Goal: Task Accomplishment & Management: Use online tool/utility

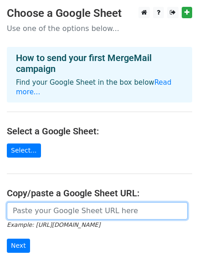
click at [55, 205] on input "url" at bounding box center [97, 210] width 181 height 17
paste input "[URL][DOMAIN_NAME]"
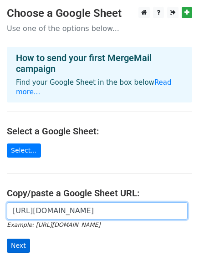
type input "[URL][DOMAIN_NAME]"
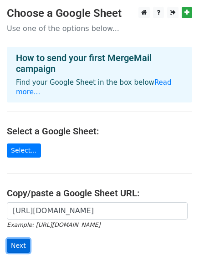
click at [21, 239] on input "Next" at bounding box center [18, 246] width 23 height 14
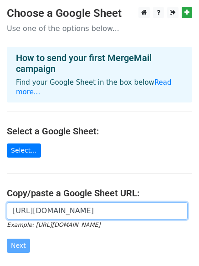
click at [67, 206] on input "[URL][DOMAIN_NAME]" at bounding box center [97, 210] width 181 height 17
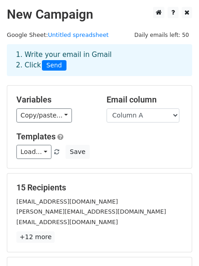
click at [55, 63] on span "Send" at bounding box center [54, 65] width 25 height 11
click at [52, 68] on span "Send" at bounding box center [54, 65] width 25 height 11
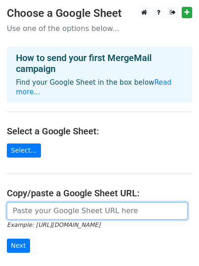
click at [68, 202] on input "url" at bounding box center [97, 210] width 181 height 17
type input "[URL][DOMAIN_NAME]"
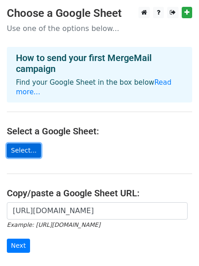
click at [30, 144] on link "Select..." at bounding box center [24, 151] width 34 height 14
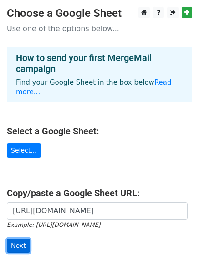
click at [18, 239] on input "Next" at bounding box center [18, 246] width 23 height 14
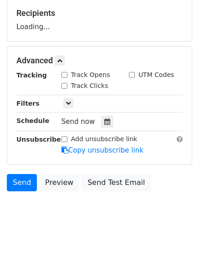
scroll to position [177, 0]
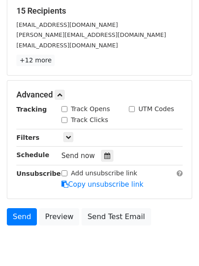
click at [65, 121] on input "Track Clicks" at bounding box center [65, 120] width 6 height 6
checkbox input "true"
click at [65, 108] on input "Track Opens" at bounding box center [65, 109] width 6 height 6
checkbox input "true"
click at [102, 152] on div at bounding box center [107, 156] width 12 height 12
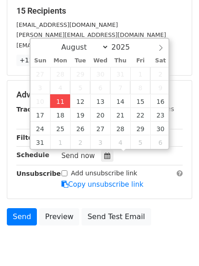
type input "2025-08-11 12:00"
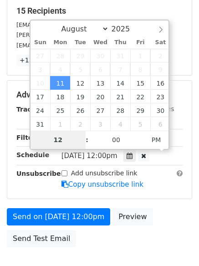
type input "4"
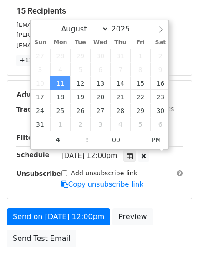
type input "2025-08-11 16:00"
click at [135, 230] on div "Send on Aug 11 at 12:00pm Preview Send Test Email" at bounding box center [99, 230] width 199 height 44
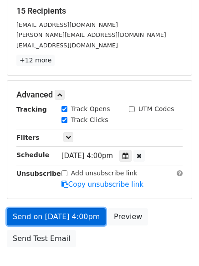
click at [89, 213] on div "Send on Aug 11 at 4:00pm Preview Send Test Email" at bounding box center [99, 230] width 199 height 44
click at [62, 215] on link "Send on Aug 11 at 4:00pm" at bounding box center [56, 216] width 99 height 17
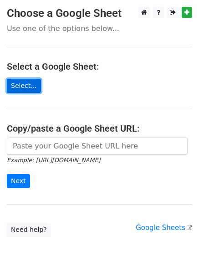
click at [24, 86] on link "Select..." at bounding box center [24, 86] width 34 height 14
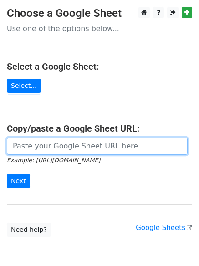
click at [54, 144] on input "url" at bounding box center [97, 146] width 181 height 17
type input "https://docs.google.com/spreadsheets/d/1jlPxeGt9c3Fcx8FSq4pbMWdM169ldxIFJ2UBDvv…"
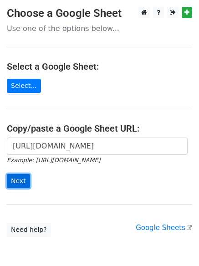
click at [10, 182] on input "Next" at bounding box center [18, 181] width 23 height 14
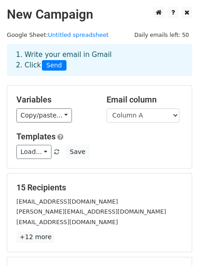
click at [129, 151] on div "Load... No templates saved Save" at bounding box center [100, 152] width 180 height 14
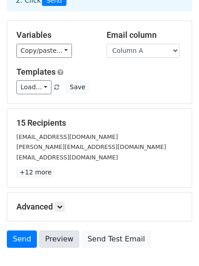
scroll to position [124, 0]
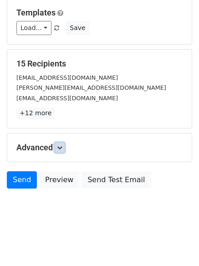
click at [61, 149] on icon at bounding box center [59, 147] width 5 height 5
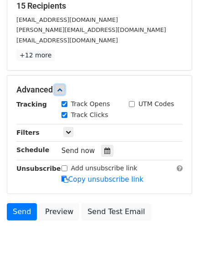
scroll to position [213, 0]
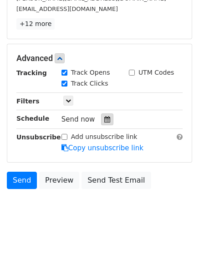
click at [101, 116] on div at bounding box center [107, 119] width 12 height 12
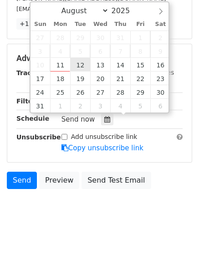
type input "2025-08-12 12:00"
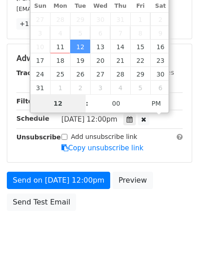
type input "5"
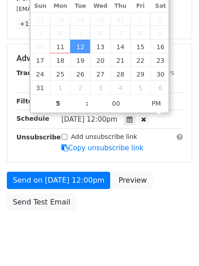
type input "2025-08-12 17:00"
click at [97, 228] on body "New Campaign Daily emails left: 50 Google Sheet: Untitled spreadsheet 1. Write …" at bounding box center [99, 23] width 199 height 458
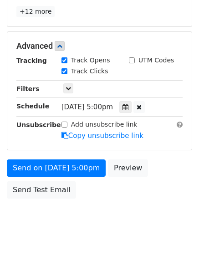
scroll to position [228, 0]
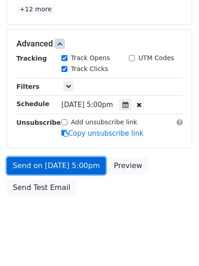
click at [64, 164] on link "Send on Aug 12 at 5:00pm" at bounding box center [56, 165] width 99 height 17
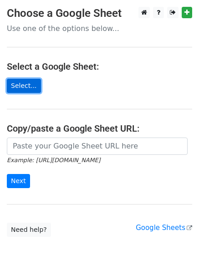
click at [29, 87] on link "Select..." at bounding box center [24, 86] width 34 height 14
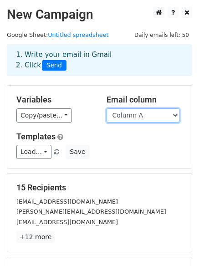
drag, startPoint x: 160, startPoint y: 118, endPoint x: 153, endPoint y: 121, distance: 7.7
click at [160, 118] on select "Column A Column B Column C" at bounding box center [143, 115] width 73 height 14
select select "Column C"
click at [107, 108] on select "Column A Column B Column C" at bounding box center [143, 115] width 73 height 14
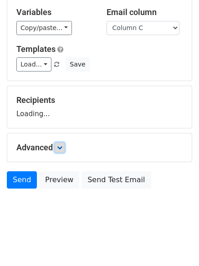
click at [58, 150] on link at bounding box center [60, 148] width 10 height 10
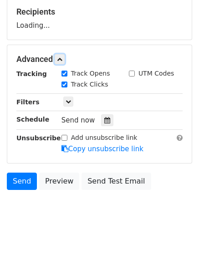
scroll to position [177, 0]
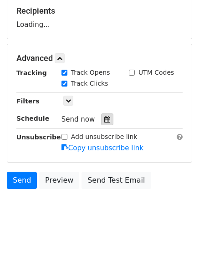
click at [104, 121] on icon at bounding box center [107, 119] width 6 height 6
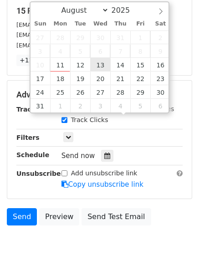
type input "2025-08-13 12:00"
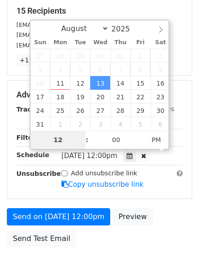
type input "6"
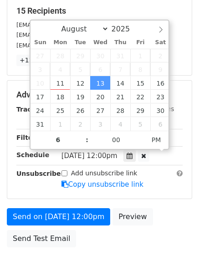
type input "2025-08-13 18:00"
click at [104, 238] on div "Send on Aug 13 at 12:00pm Preview Send Test Email" at bounding box center [99, 230] width 199 height 44
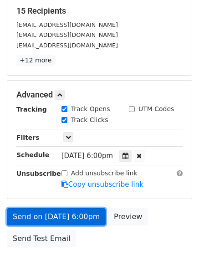
click at [80, 216] on link "Send on Aug 13 at 6:00pm" at bounding box center [56, 216] width 99 height 17
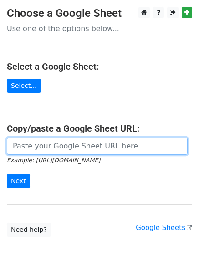
click at [60, 152] on input "url" at bounding box center [97, 146] width 181 height 17
type input "[URL][DOMAIN_NAME]"
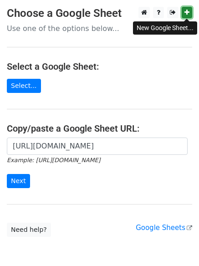
click at [187, 13] on icon at bounding box center [187, 12] width 5 height 6
click at [172, 69] on h4 "Select a Google Sheet:" at bounding box center [99, 66] width 185 height 11
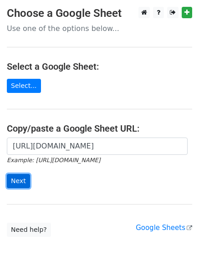
click at [15, 181] on input "Next" at bounding box center [18, 181] width 23 height 14
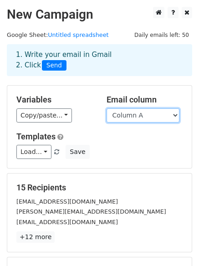
click at [171, 112] on select "Column A Column B Column C" at bounding box center [143, 115] width 73 height 14
click at [107, 108] on select "Column A Column B Column C" at bounding box center [143, 115] width 73 height 14
click at [147, 118] on select "Column A Column B Column C" at bounding box center [143, 115] width 73 height 14
select select "Column B"
click at [107, 108] on select "Column A Column B Column C" at bounding box center [143, 115] width 73 height 14
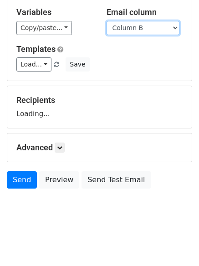
scroll to position [87, 0]
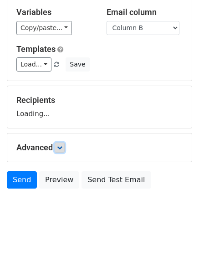
click at [65, 148] on link at bounding box center [60, 148] width 10 height 10
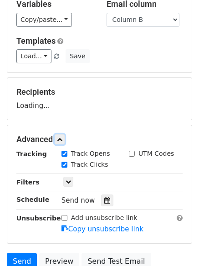
scroll to position [177, 0]
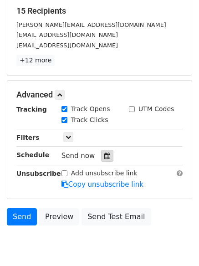
click at [104, 152] on div at bounding box center [107, 156] width 12 height 12
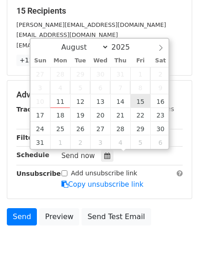
type input "2025-08-15 12:00"
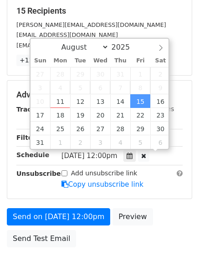
scroll to position [0, 0]
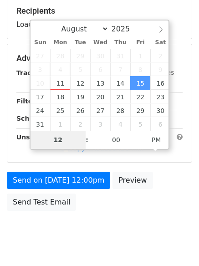
type input "8"
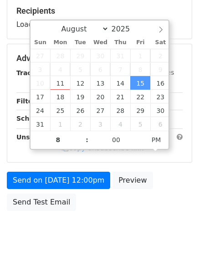
type input "2025-08-15 20:00"
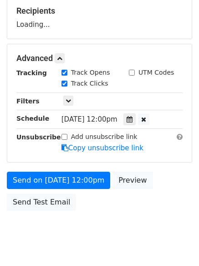
click at [102, 238] on body "New Campaign Daily emails left: 50 Google Sheet: Untitled spreadsheet 1. Write …" at bounding box center [99, 41] width 199 height 422
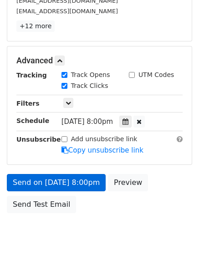
scroll to position [235, 0]
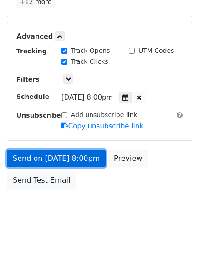
click at [78, 163] on link "Send on Aug 15 at 8:00pm" at bounding box center [56, 158] width 99 height 17
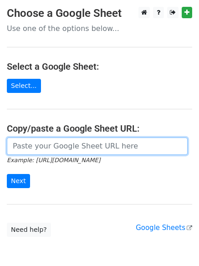
click at [67, 148] on input "url" at bounding box center [97, 146] width 181 height 17
type input "[URL][DOMAIN_NAME]"
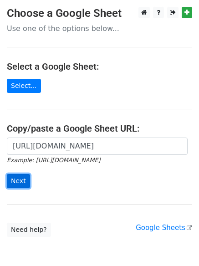
click at [11, 181] on input "Next" at bounding box center [18, 181] width 23 height 14
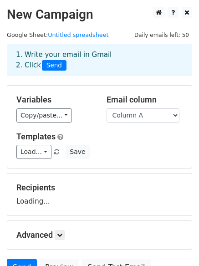
click at [139, 161] on div "Variables Copy/paste... {{Column A}} {{Column B}} {{Column C}} Email column Col…" at bounding box center [99, 127] width 185 height 82
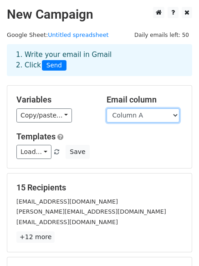
click at [166, 116] on select "Column A Column B Column C" at bounding box center [143, 115] width 73 height 14
select select "Column C"
click at [107, 108] on select "Column A Column B Column C" at bounding box center [143, 115] width 73 height 14
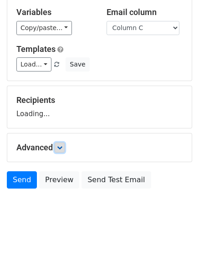
click at [65, 144] on link at bounding box center [60, 148] width 10 height 10
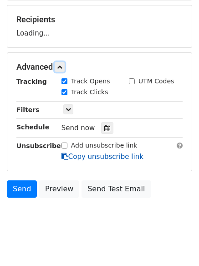
scroll to position [172, 0]
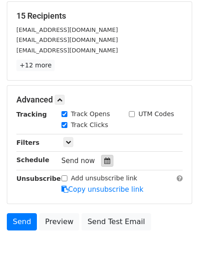
click at [102, 155] on div at bounding box center [107, 161] width 12 height 12
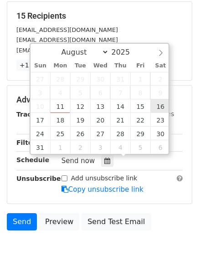
type input "[DATE] 12:00"
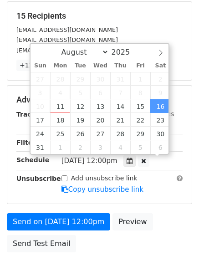
scroll to position [0, 0]
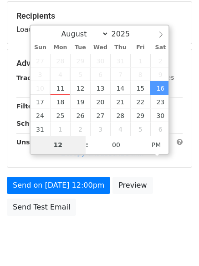
type input "9"
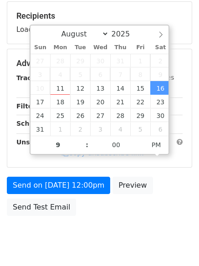
type input "[DATE] 21:00"
click at [81, 234] on body "New Campaign Daily emails left: 50 Google Sheet: Untitled spreadsheet 1. Write …" at bounding box center [99, 46] width 199 height 422
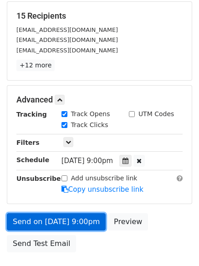
click at [81, 223] on link "Send on [DATE] 9:00pm" at bounding box center [56, 221] width 99 height 17
